Goal: Navigation & Orientation: Find specific page/section

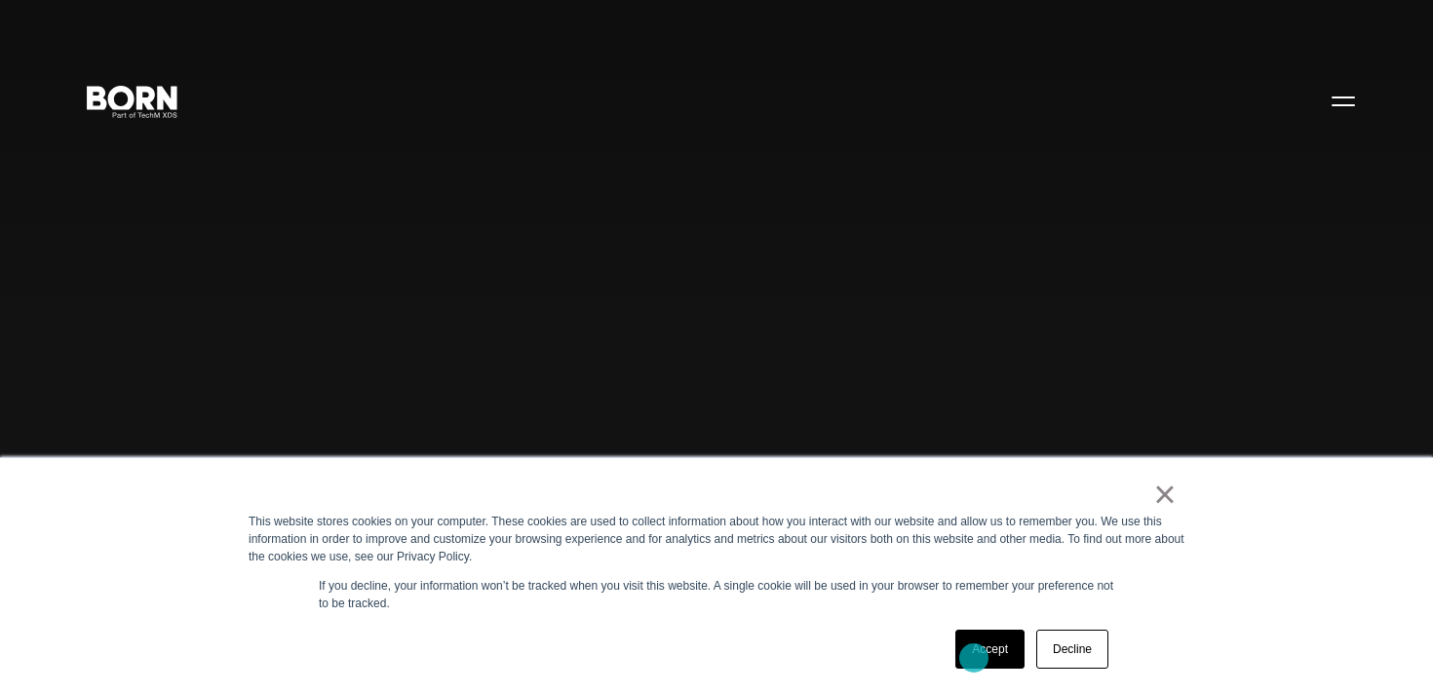
click at [974, 658] on link "Accept" at bounding box center [989, 649] width 69 height 39
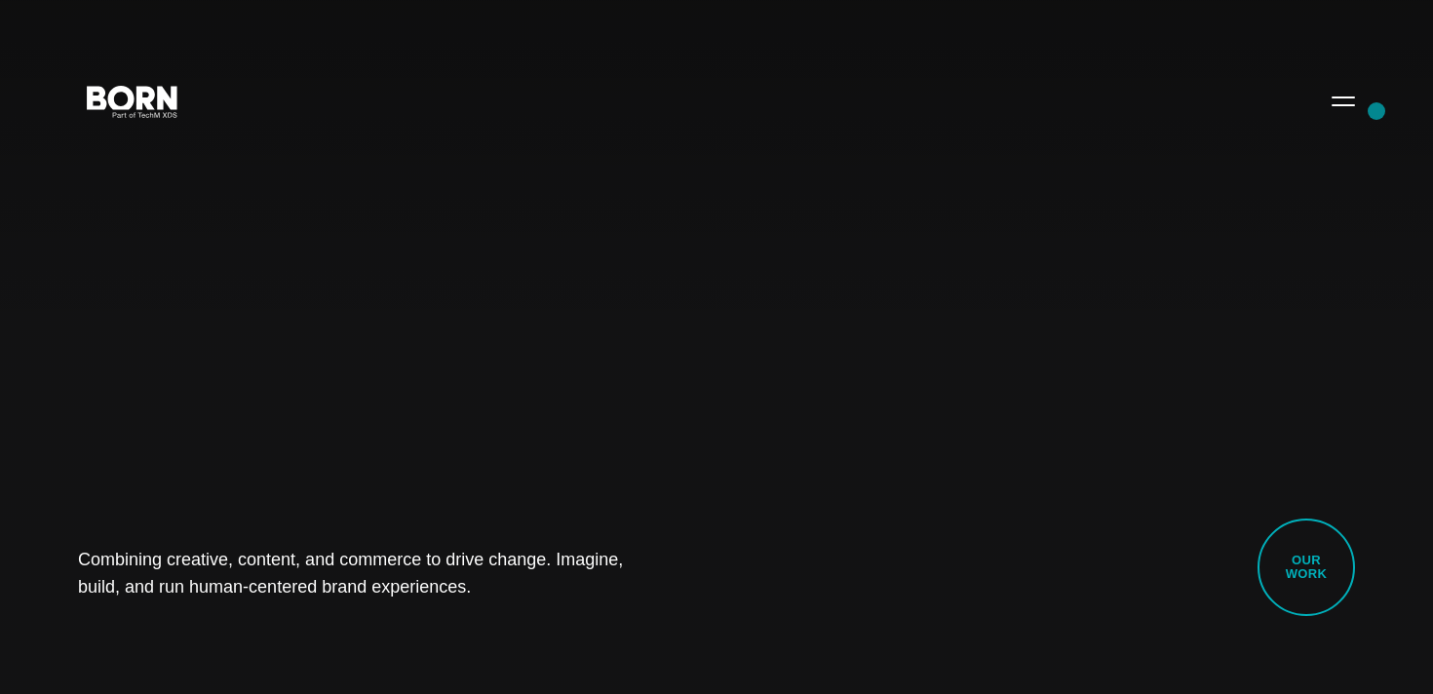
click at [1376, 111] on div "Combining creative, content, and commerce to drive change. Imagine, build, and …" at bounding box center [716, 347] width 1433 height 694
click at [1358, 111] on button "Primary Menu" at bounding box center [1343, 100] width 47 height 41
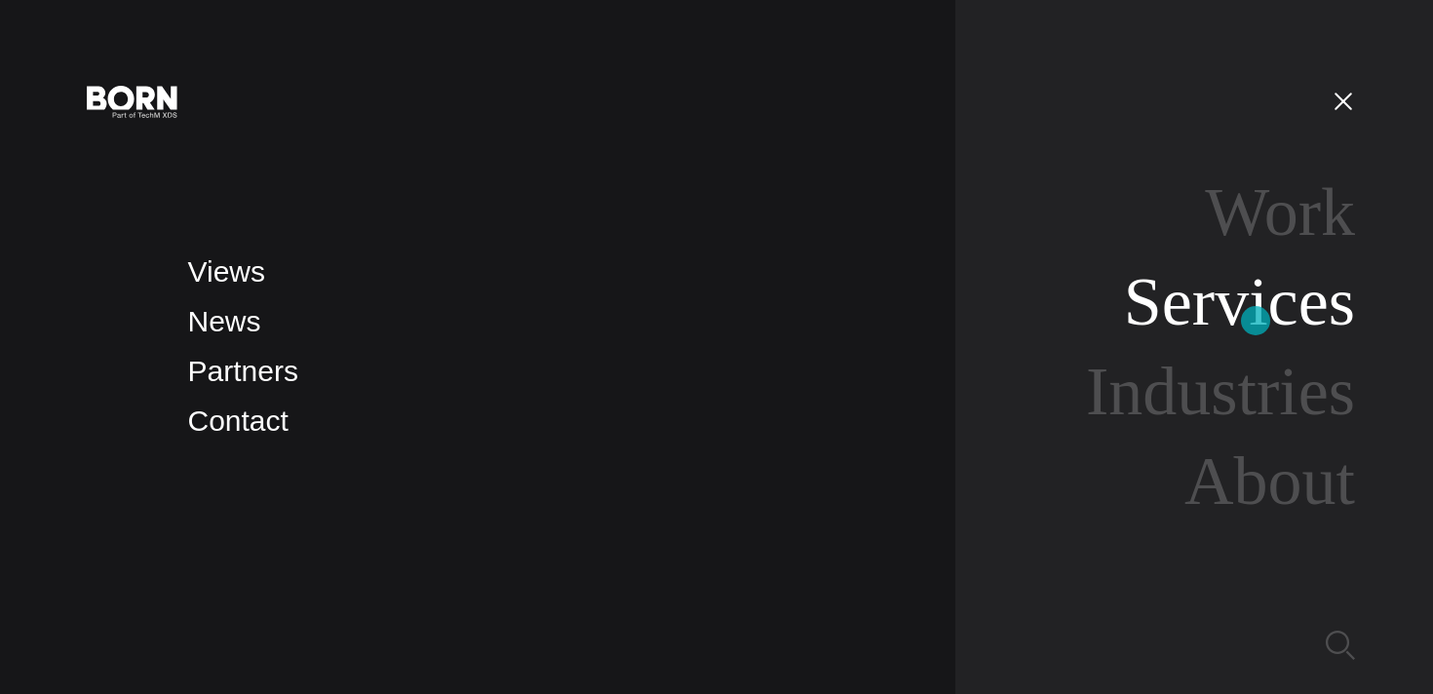
click at [1256, 321] on link "Services" at bounding box center [1239, 301] width 231 height 75
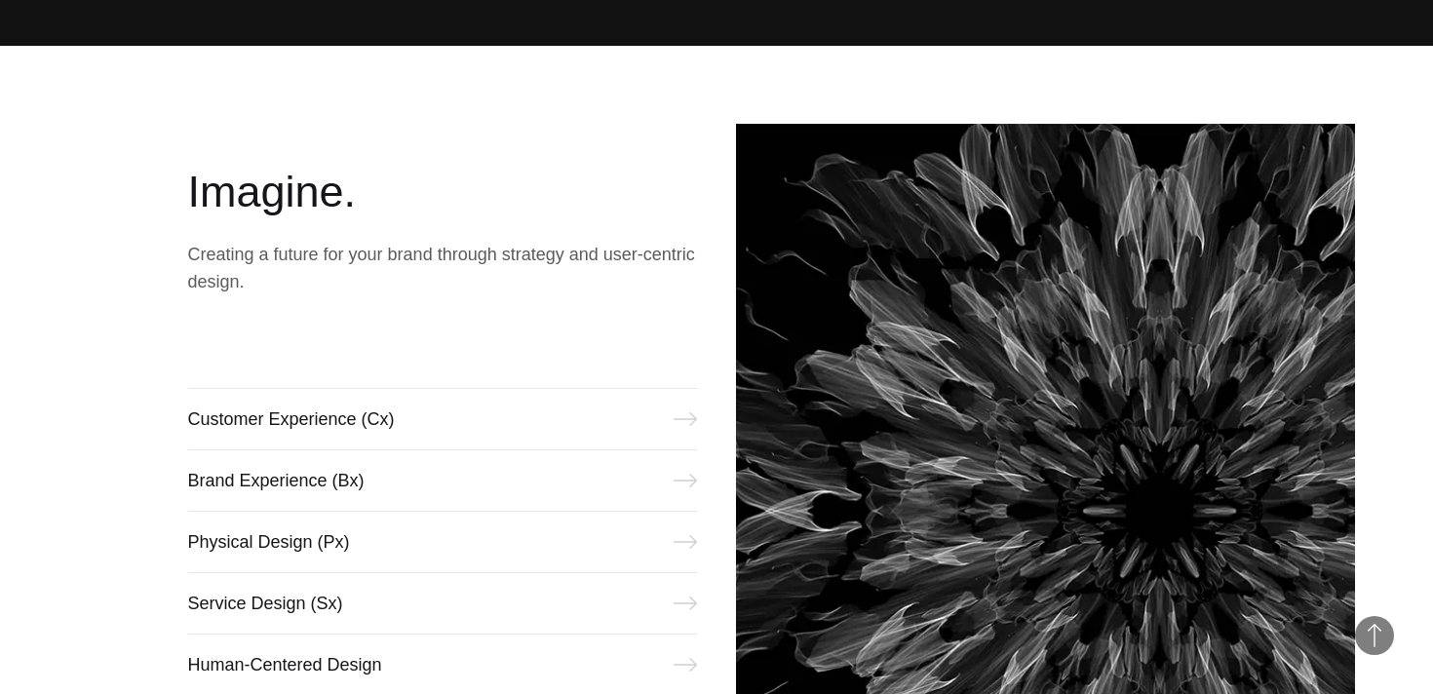
scroll to position [641, 0]
